Goal: Task Accomplishment & Management: Manage account settings

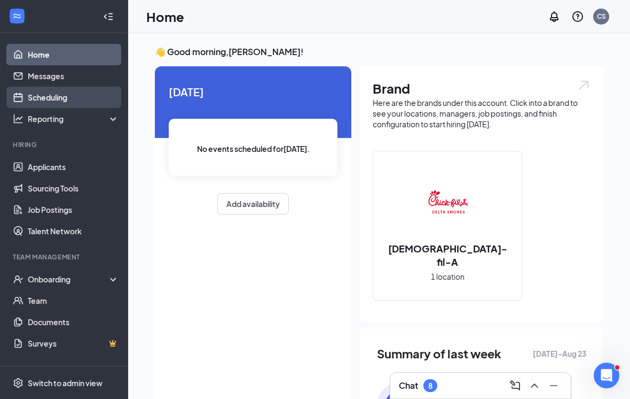
click at [51, 99] on link "Scheduling" at bounding box center [73, 97] width 91 height 21
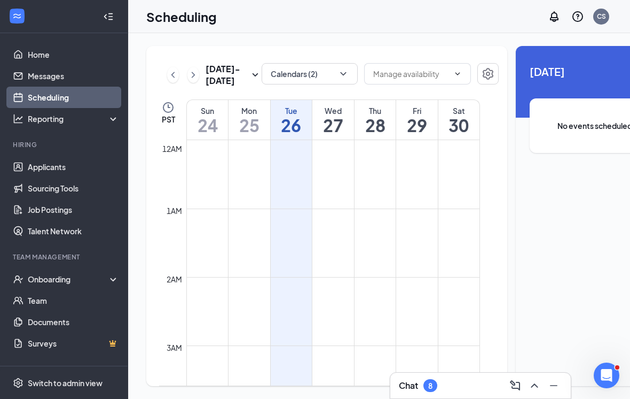
scroll to position [525, 0]
click at [107, 20] on icon "Collapse" at bounding box center [105, 16] width 11 height 11
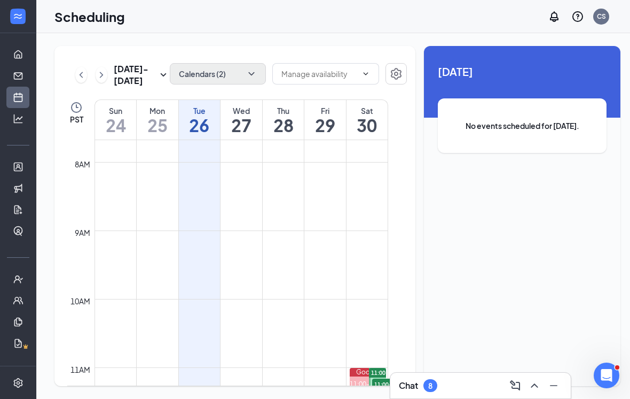
click at [246, 77] on icon "ChevronDown" at bounding box center [251, 73] width 11 height 11
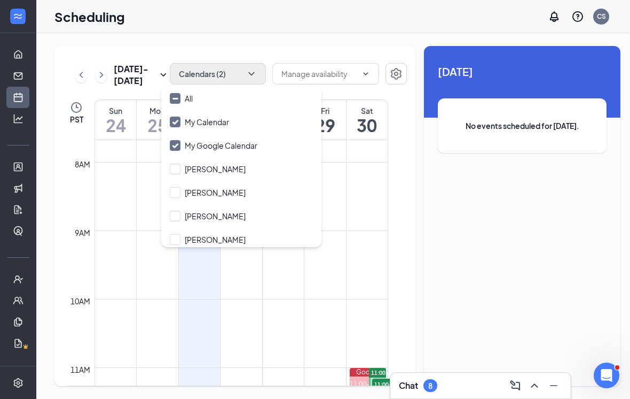
click at [79, 75] on icon "ChevronLeft" at bounding box center [81, 74] width 11 height 13
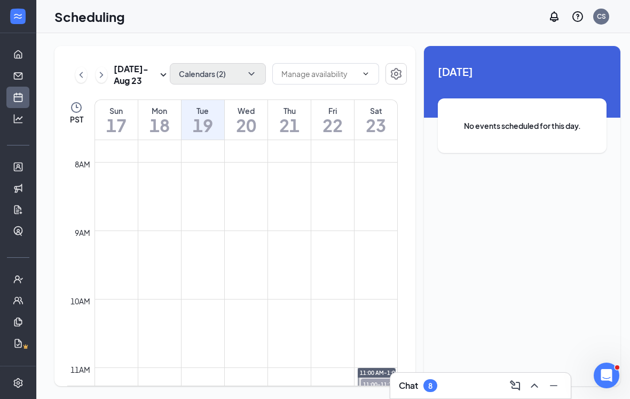
click at [247, 79] on icon "ChevronDown" at bounding box center [251, 73] width 11 height 11
click at [235, 42] on div "[DATE] - [DATE] Calendars (2) PST Sun 17 Mon 18 Tue 19 Wed 20 Thu 21 Fri 22 Sat…" at bounding box center [337, 215] width 603 height 365
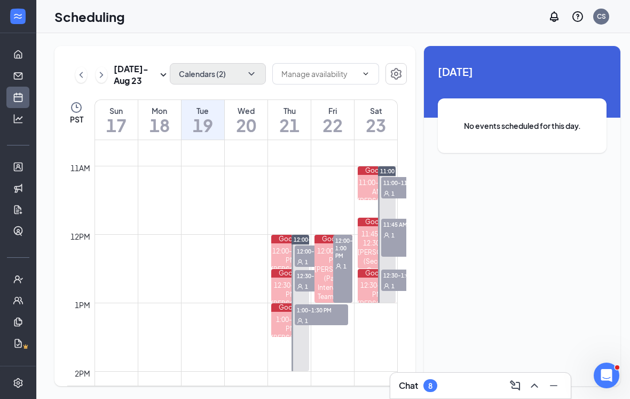
scroll to position [726, 0]
click at [300, 254] on link "12:00-2:00 PM 12:00-12:30 PM 1 12:30-1:00 PM 1 1:00-1:30 PM 1" at bounding box center [300, 303] width 20 height 137
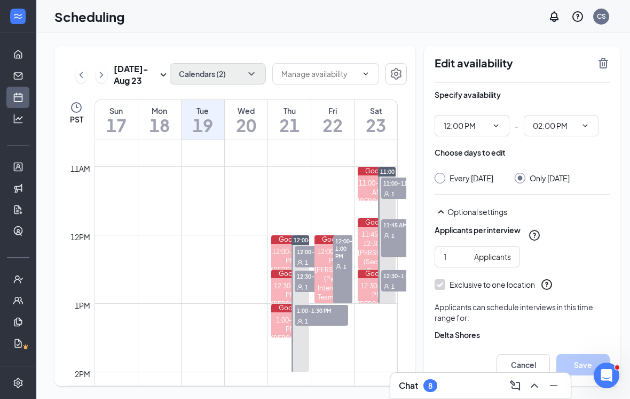
click at [306, 255] on link "12:00-2:00 PM 12:00-12:30 PM 1 12:30-1:00 PM 1 1:00-1:30 PM 1" at bounding box center [300, 303] width 20 height 137
click at [309, 263] on link "12:00-2:00 PM 12:00-12:30 PM 1 12:30-1:00 PM 1 1:00-1:30 PM 1" at bounding box center [300, 303] width 20 height 137
click at [306, 257] on link "12:00-2:00 PM 12:00-12:30 PM 1 12:30-1:00 PM 1 1:00-1:30 PM 1" at bounding box center [300, 303] width 20 height 137
click at [300, 225] on td at bounding box center [246, 225] width 303 height 17
click at [303, 285] on link "12:00-2:00 PM 12:00-12:30 PM 1 12:30-1:00 PM 1 1:00-1:30 PM 1" at bounding box center [300, 303] width 20 height 137
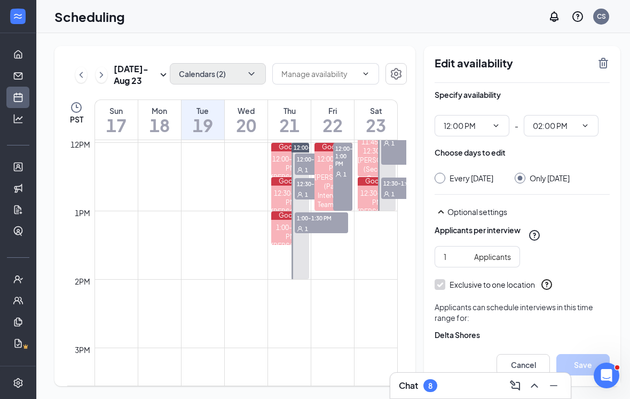
scroll to position [818, 0]
click at [335, 222] on span "1:00-1:30 PM" at bounding box center [321, 218] width 53 height 11
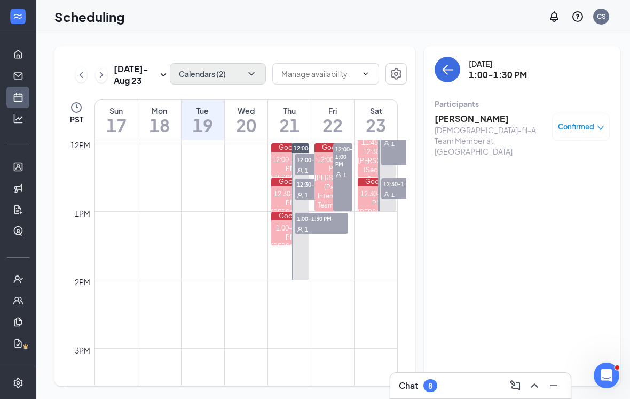
click at [304, 191] on link "12:00-2:00 PM 12:00-12:30 PM 1 12:30-1:00 PM 1 1:00-1:30 PM 1" at bounding box center [300, 211] width 20 height 137
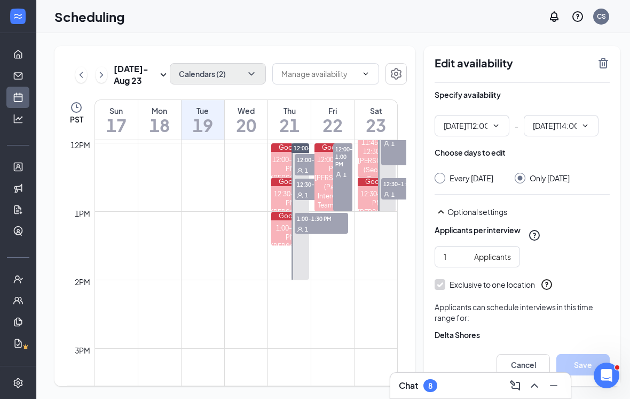
type input "12:00 PM"
type input "02:00 PM"
click at [307, 165] on link "12:00-2:00 PM 12:00-12:30 PM 1 12:30-1:00 PM 1 1:00-1:30 PM 1" at bounding box center [300, 211] width 20 height 137
click at [342, 167] on span "12:00-1:00 PM" at bounding box center [342, 156] width 19 height 26
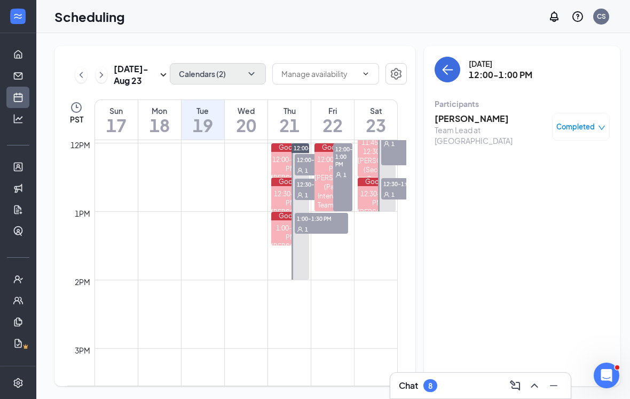
click at [300, 162] on link "12:00-2:00 PM 12:00-12:30 PM 1 12:30-1:00 PM 1 1:00-1:30 PM 1" at bounding box center [300, 211] width 20 height 137
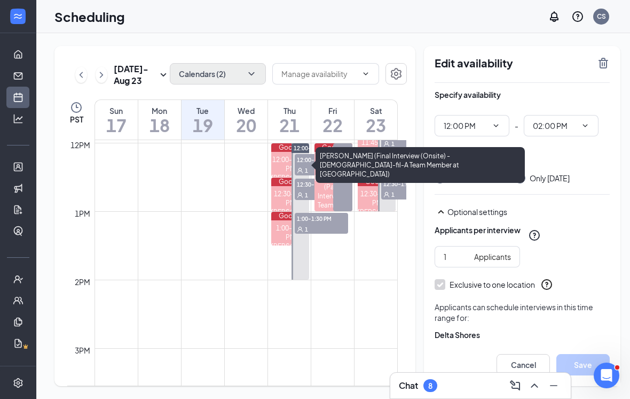
click at [274, 165] on div "12:00-12:30 PM" at bounding box center [290, 164] width 38 height 18
click at [283, 163] on div "12:00-12:30 PM" at bounding box center [290, 164] width 38 height 18
click at [318, 159] on div "[PERSON_NAME] (Final Interview (Onsite) - [DEMOGRAPHIC_DATA]-fil-A Team Member …" at bounding box center [420, 165] width 209 height 36
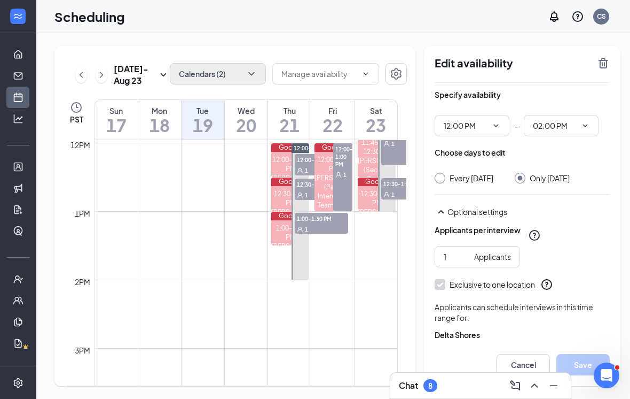
click at [303, 151] on span "12:00-2:00 PM" at bounding box center [313, 147] width 38 height 7
click at [305, 165] on div "1" at bounding box center [321, 170] width 53 height 11
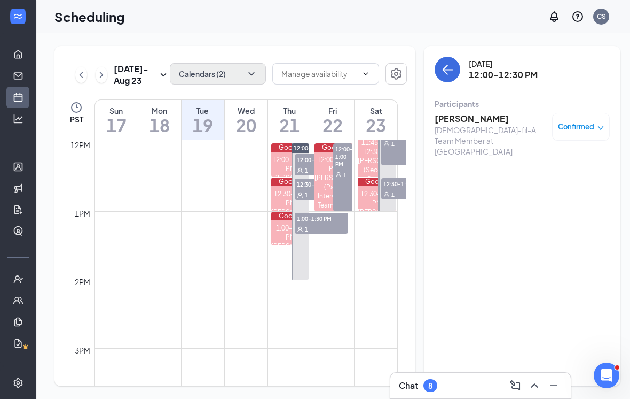
click at [304, 187] on link "12:00-2:00 PM 12:00-12:30 PM 1 12:30-1:00 PM 1 1:00-1:30 PM 1" at bounding box center [300, 211] width 20 height 137
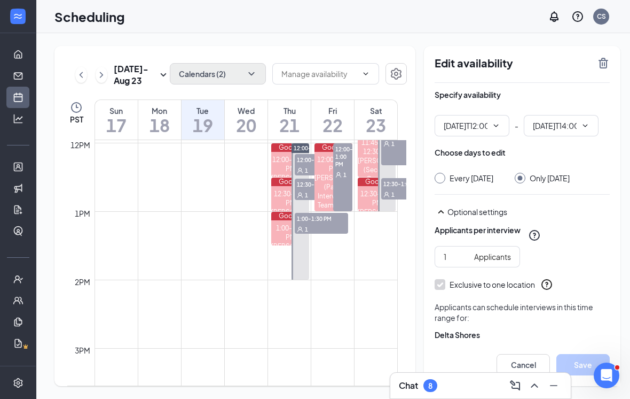
type input "12:00 PM"
type input "02:00 PM"
click at [303, 189] on link "12:00-2:00 PM 12:00-12:30 PM 1 12:30-1:00 PM 1 1:00-1:30 PM 1" at bounding box center [300, 211] width 20 height 137
click at [315, 192] on link "Google 12:00-1:00 PM [PERSON_NAME] (Panel Interview - Team Lead at [GEOGRAPHIC_…" at bounding box center [333, 177] width 41 height 68
click at [309, 195] on link "12:00-2:00 PM 12:00-12:30 PM 1 12:30-1:00 PM 1 1:00-1:30 PM 1" at bounding box center [300, 211] width 20 height 137
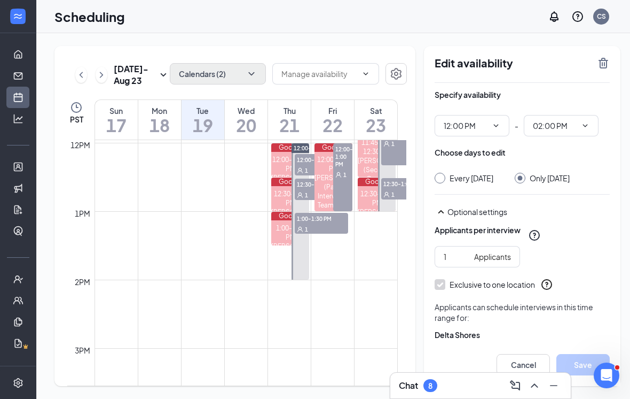
click at [299, 194] on link "12:00-2:00 PM 12:00-12:30 PM 1 12:30-1:00 PM 1 1:00-1:30 PM 1" at bounding box center [300, 211] width 20 height 137
click at [387, 190] on link "11:00 AM-1:00 PM 11:00-11:30 AM 1 11:45 AM-12:30 PM 1 12:30-1:00 PM 1" at bounding box center [386, 142] width 20 height 137
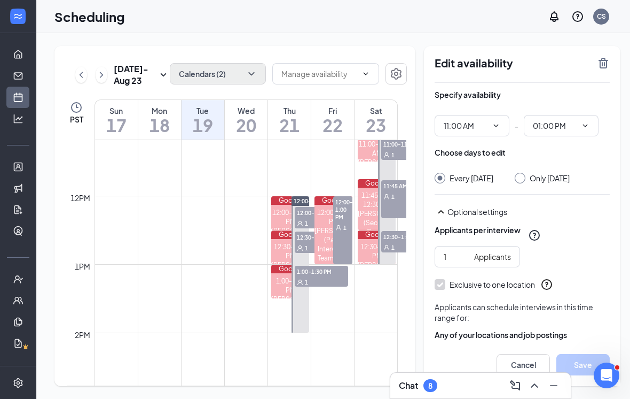
scroll to position [769, 0]
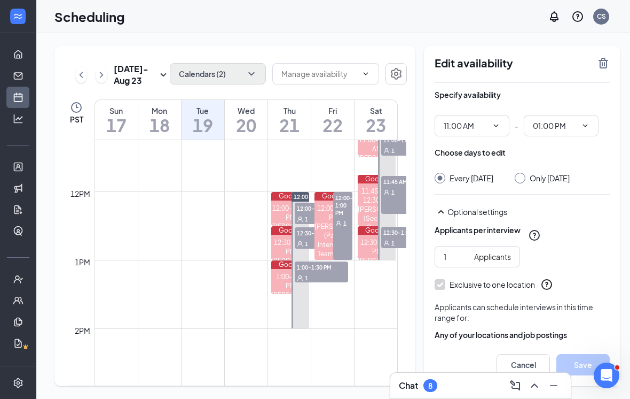
click at [397, 243] on div "1" at bounding box center [407, 242] width 53 height 11
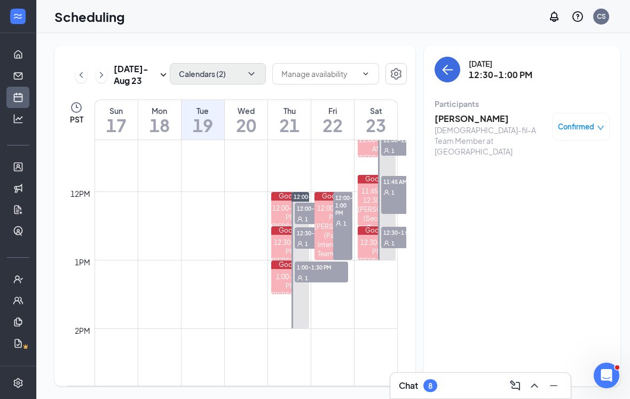
click at [397, 191] on div "1" at bounding box center [407, 191] width 53 height 11
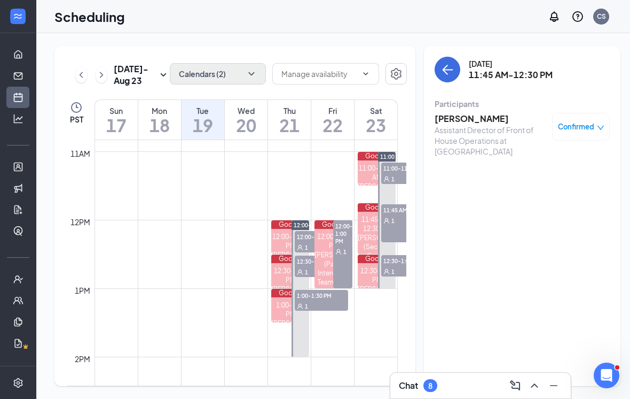
scroll to position [739, 0]
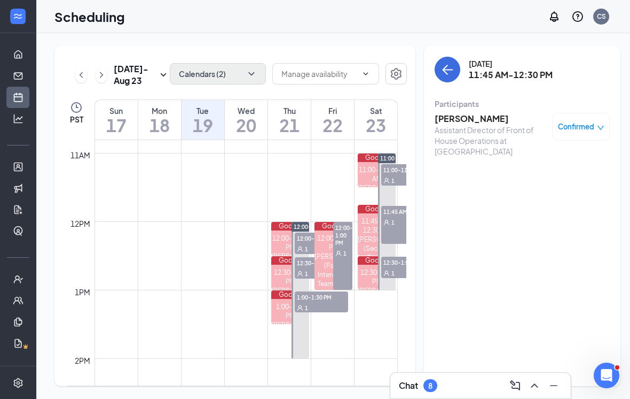
click at [393, 172] on link "11:00 AM-1:00 PM 11:00-11:30 AM 1 11:45 AM-12:30 PM 1 12:30-1:00 PM 1" at bounding box center [386, 221] width 20 height 137
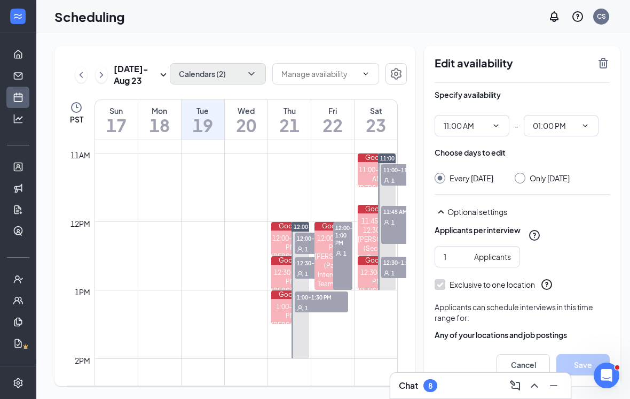
click at [395, 175] on link "11:00 AM-1:00 PM 11:00-11:30 AM 1 11:45 AM-12:30 PM 1 12:30-1:00 PM 1" at bounding box center [386, 221] width 20 height 137
click at [397, 174] on span "11:00-11:30 AM" at bounding box center [407, 169] width 53 height 11
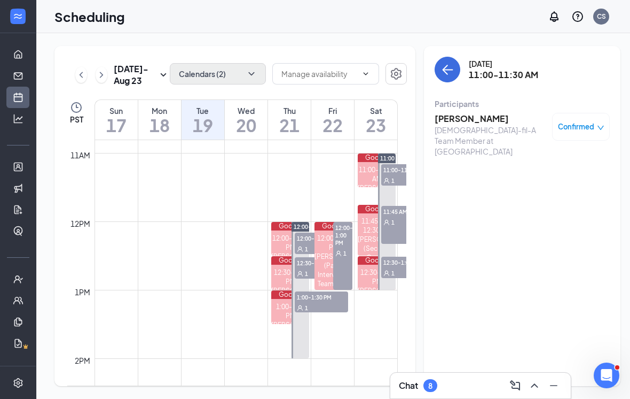
click at [309, 301] on link "12:00-2:00 PM 12:00-12:30 PM 1 12:30-1:00 PM 1 1:00-1:30 PM 1" at bounding box center [300, 289] width 20 height 137
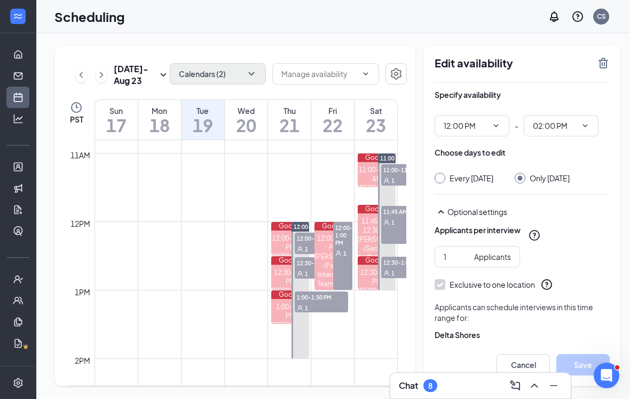
click at [330, 305] on div "1" at bounding box center [321, 307] width 53 height 11
